Goal: Information Seeking & Learning: Learn about a topic

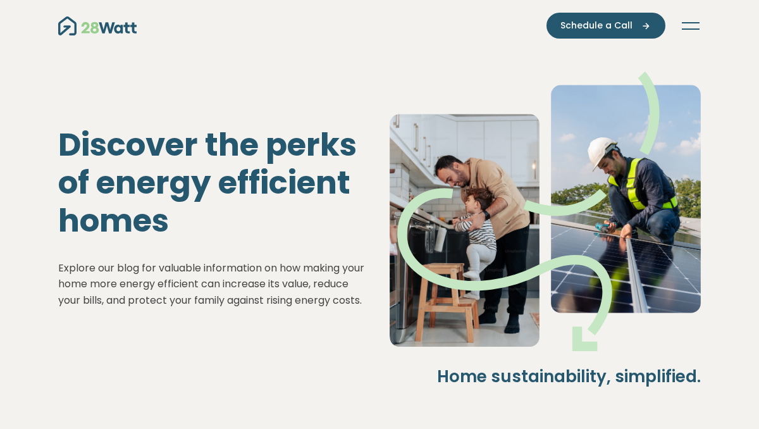
scroll to position [1321, 0]
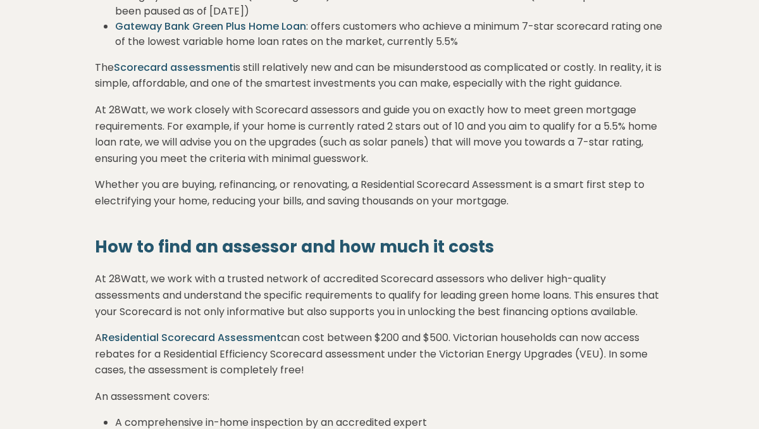
scroll to position [1043, 0]
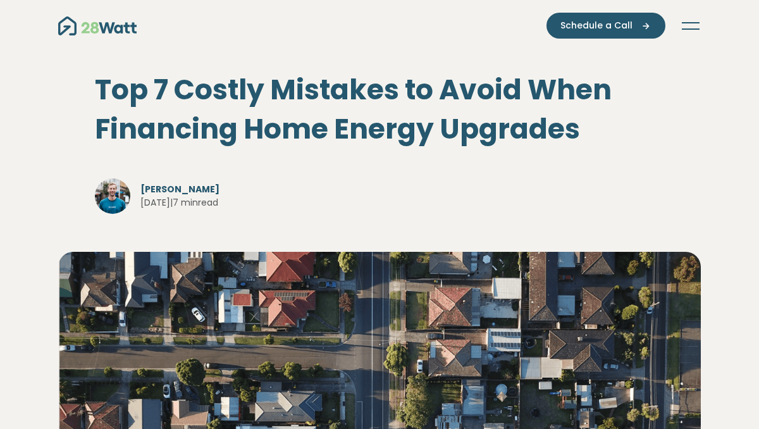
scroll to position [1815, 0]
